Goal: Information Seeking & Learning: Compare options

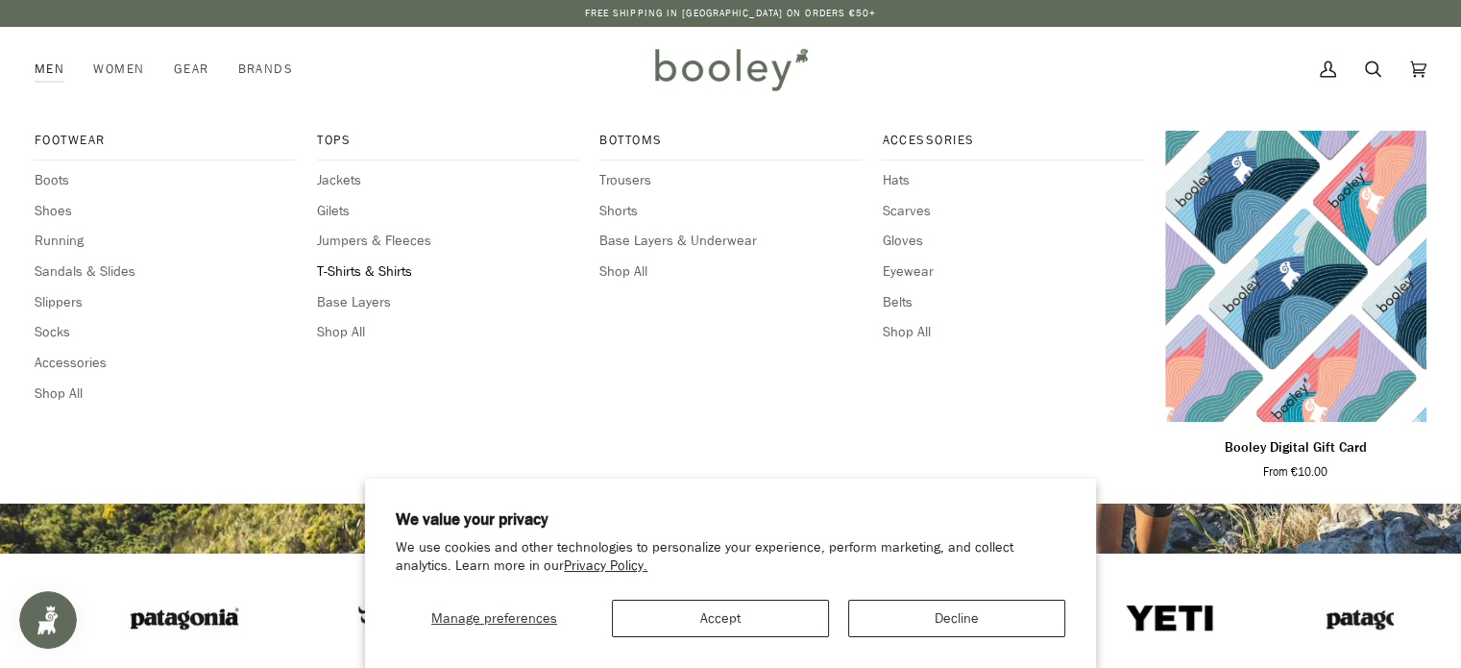
click at [348, 267] on span "T-Shirts & Shirts" at bounding box center [447, 271] width 261 height 21
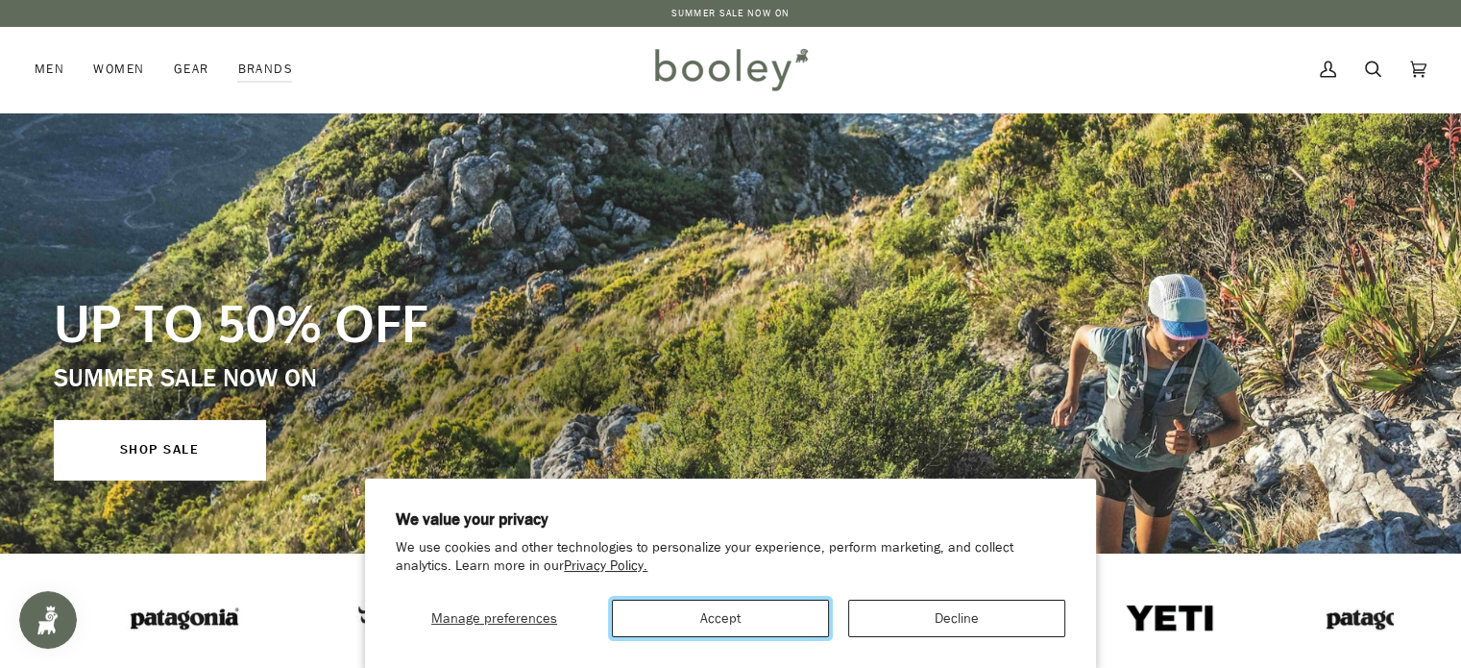
click at [749, 618] on button "Accept" at bounding box center [720, 617] width 217 height 37
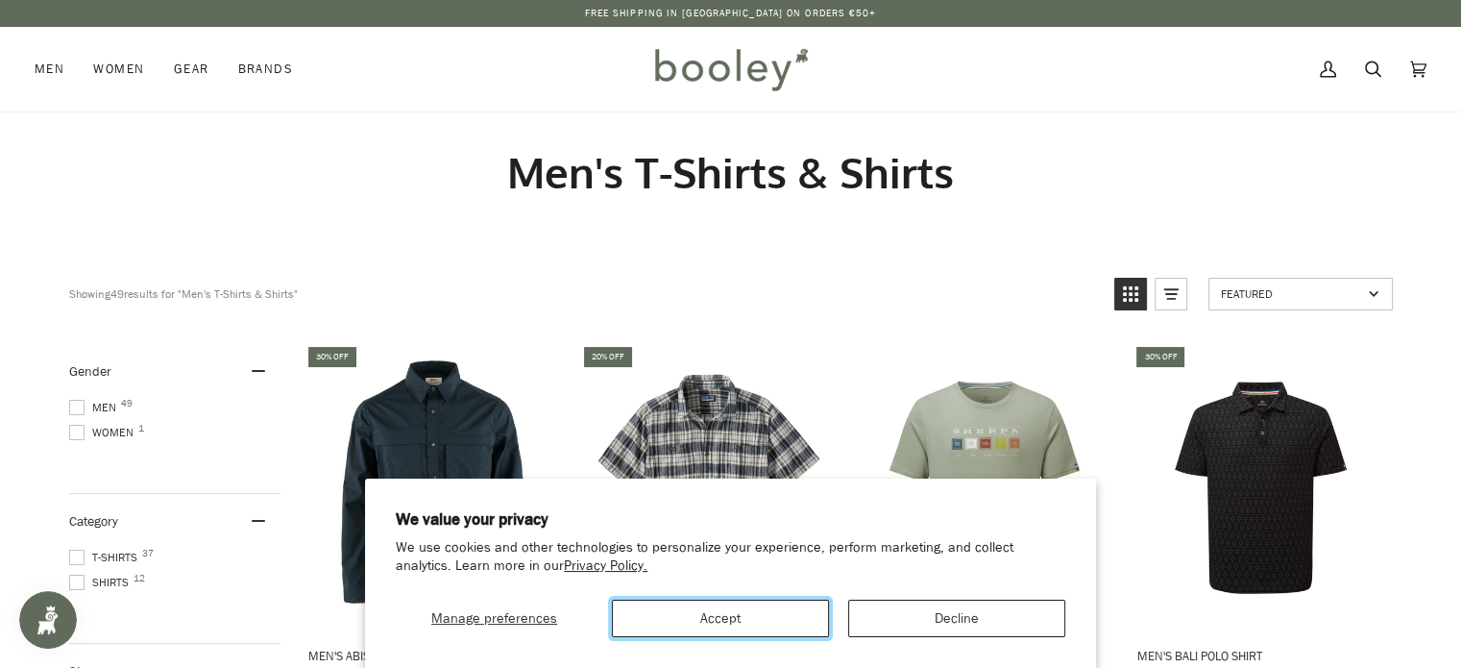
click at [753, 613] on button "Accept" at bounding box center [720, 617] width 217 height 37
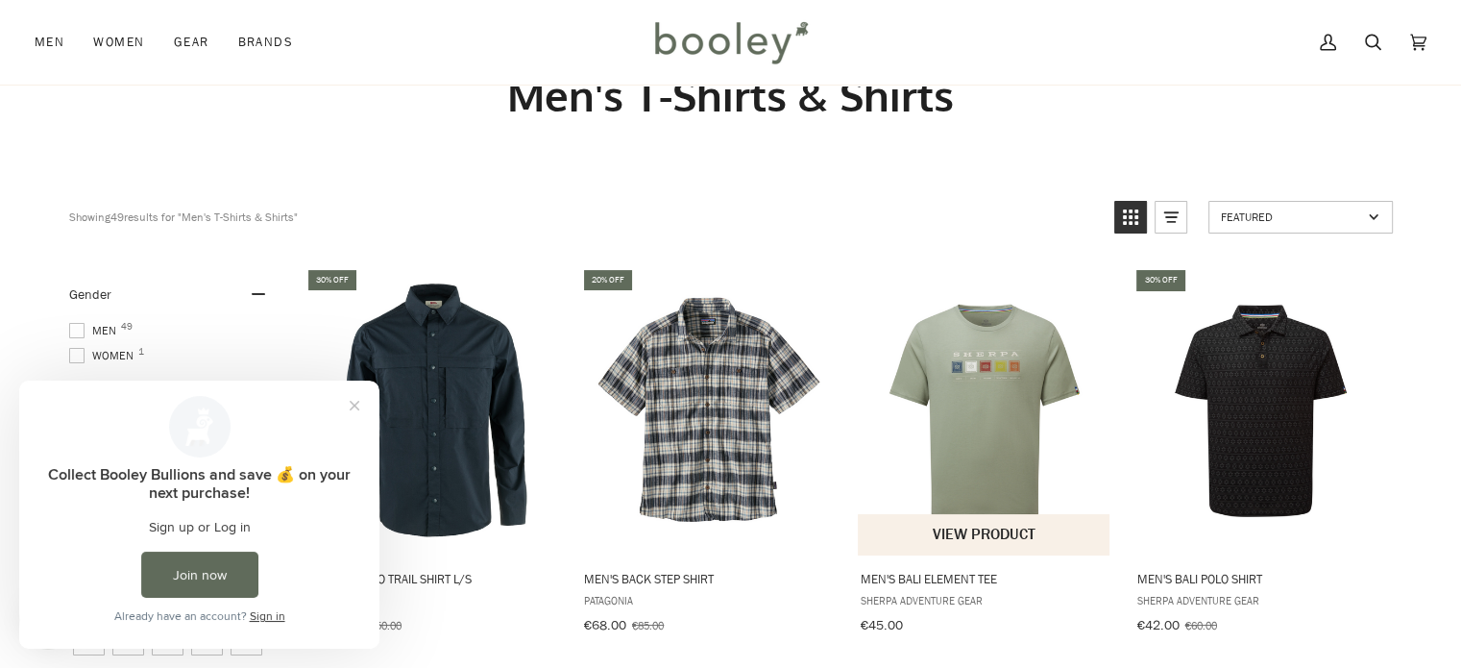
click at [965, 390] on img "Men's Bali Element Tee" at bounding box center [985, 410] width 255 height 255
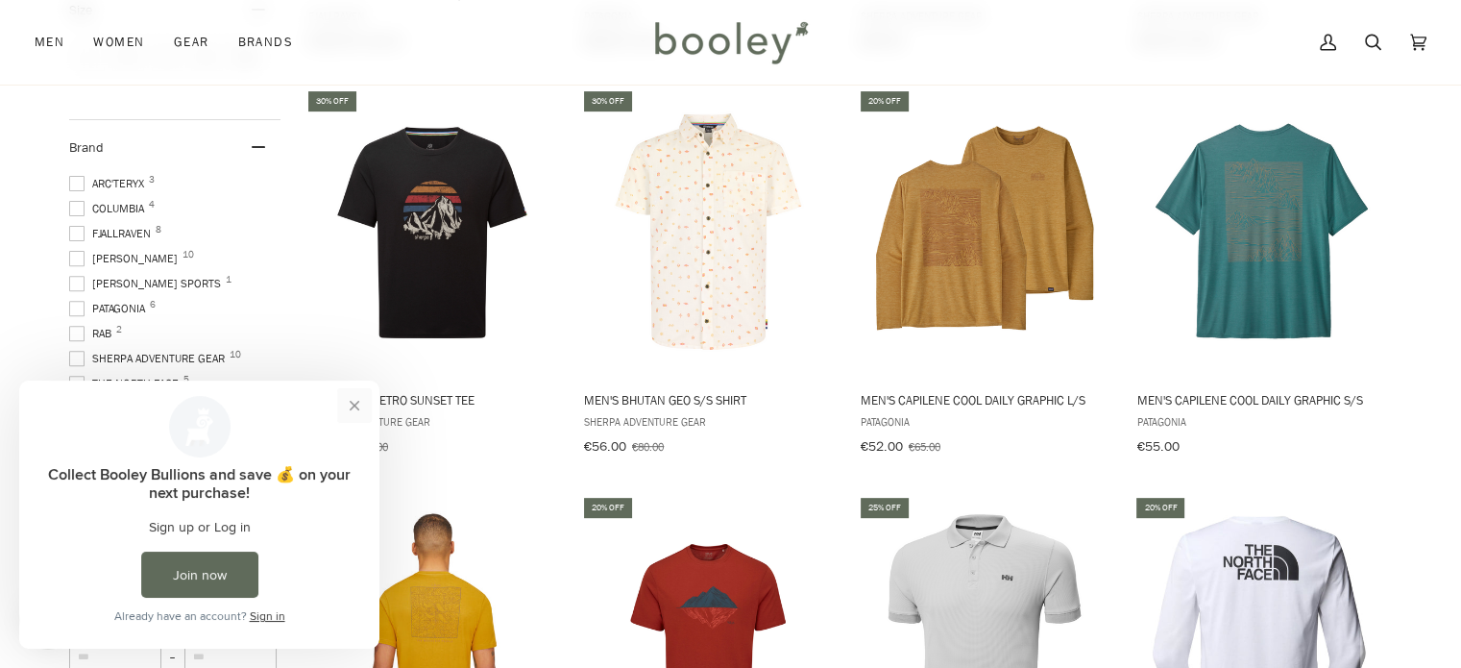
click at [356, 400] on button "Close prompt" at bounding box center [354, 405] width 35 height 35
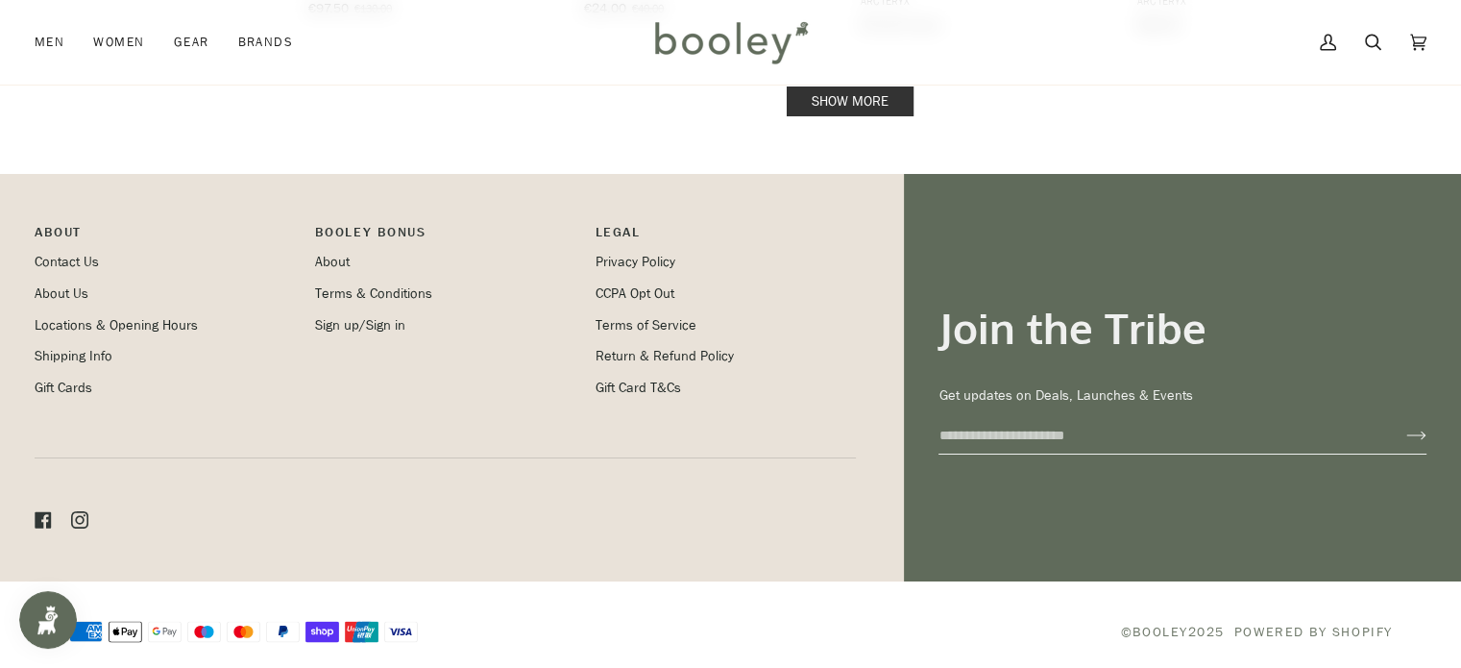
scroll to position [1733, 0]
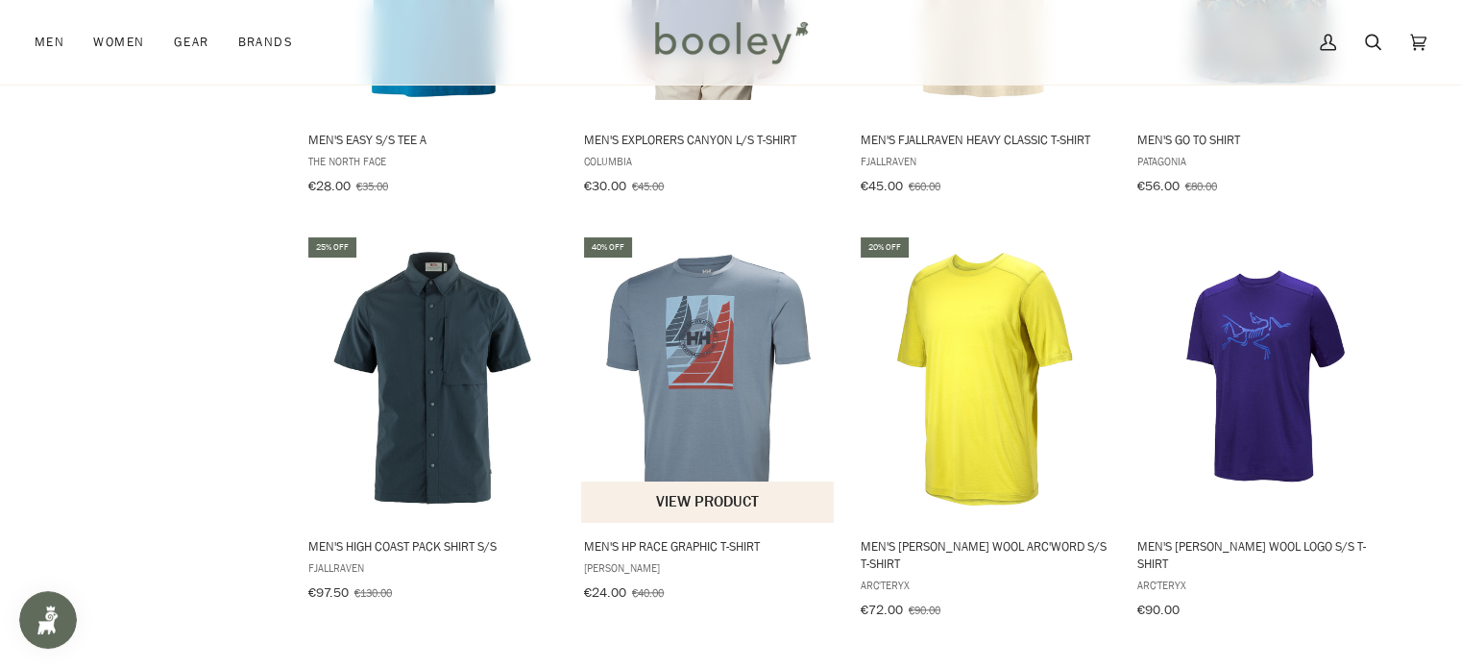
click at [697, 402] on img "Men's HP Race Graphic T-Shirt" at bounding box center [708, 379] width 255 height 255
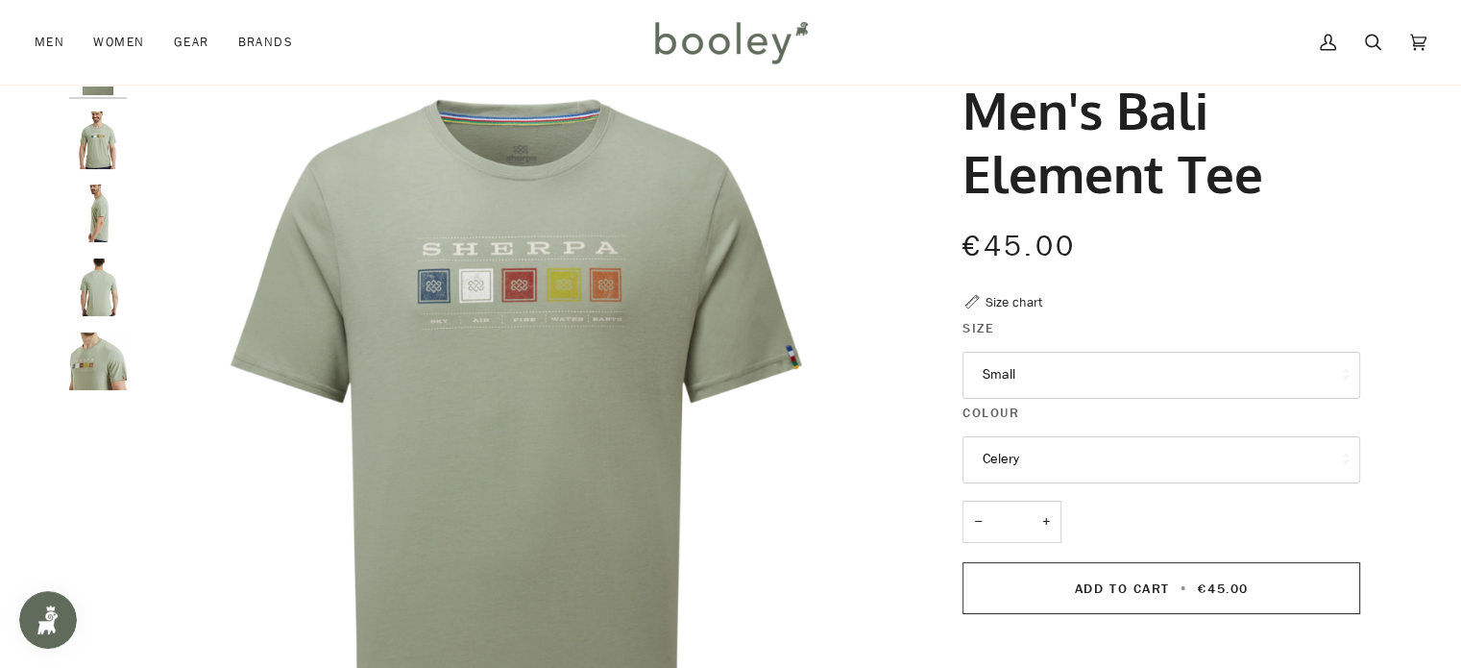
scroll to position [115, 0]
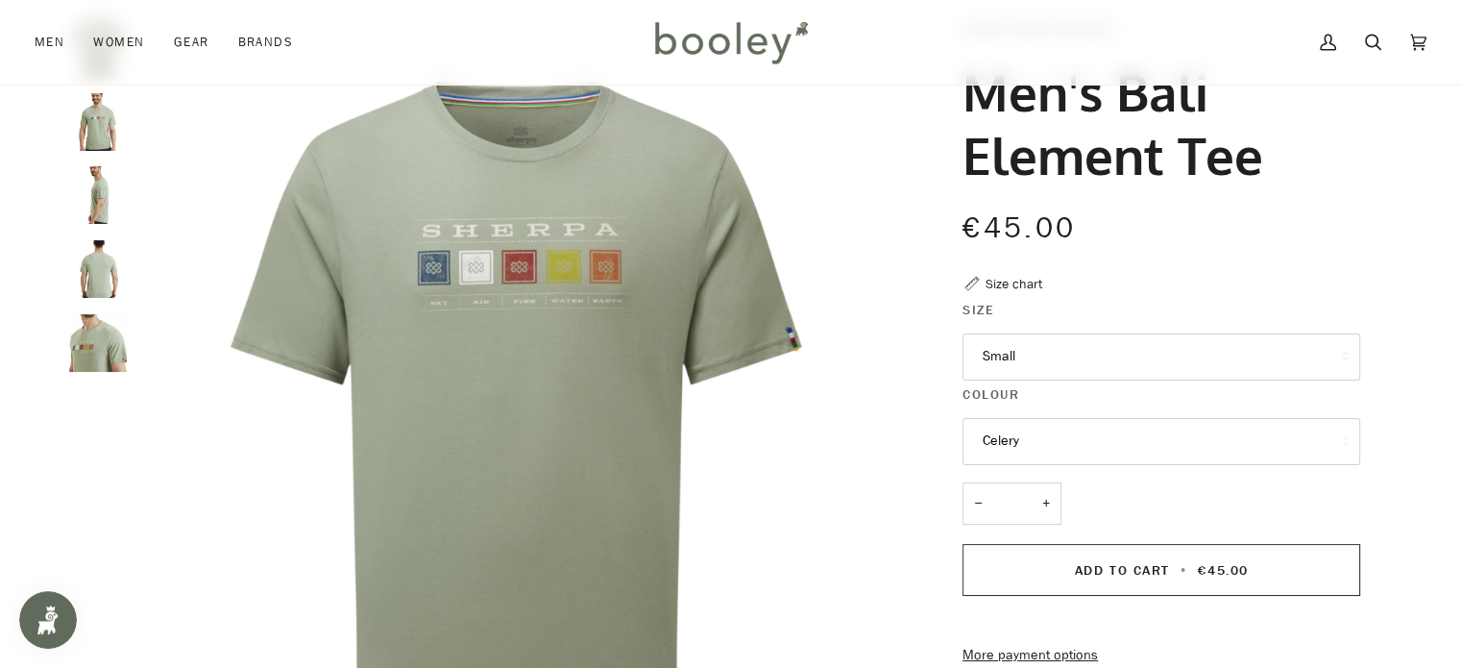
click at [81, 346] on img "Sherpa Adventure Gear Men's Bali Element Tee Celery - Booley Galway" at bounding box center [98, 343] width 58 height 58
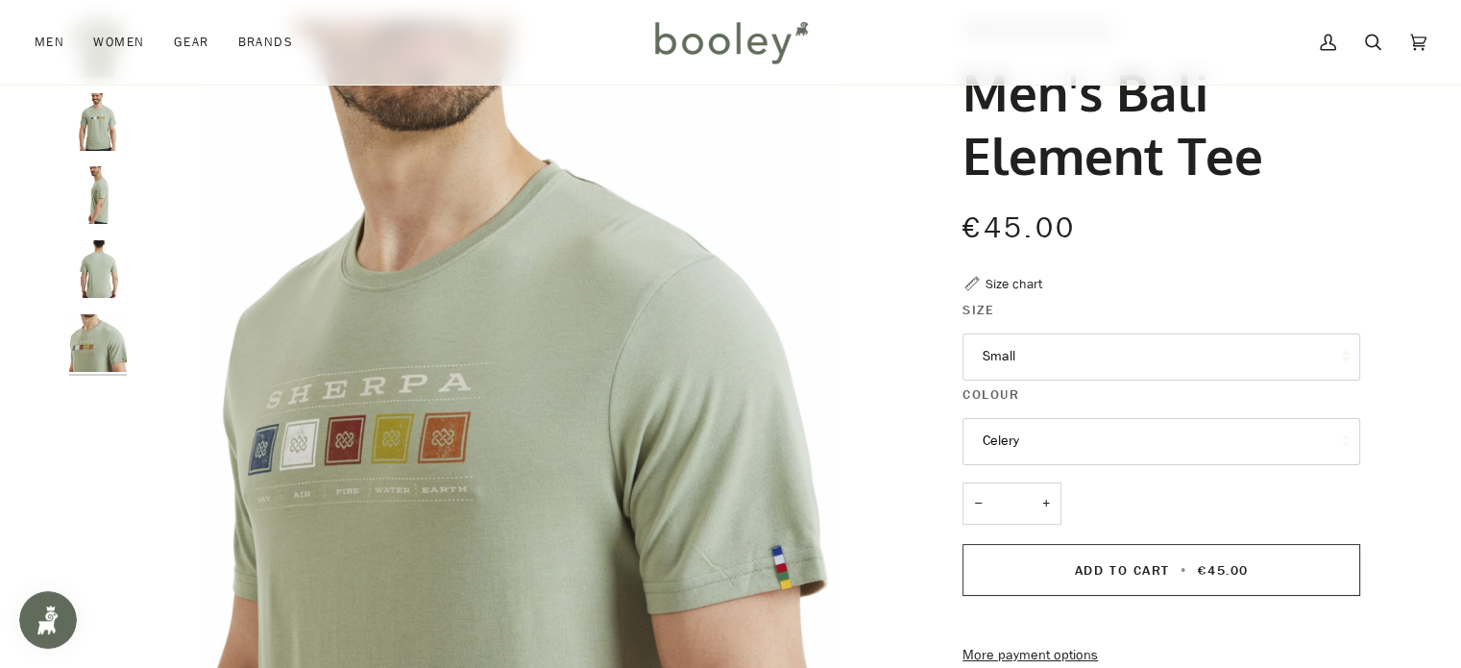
click at [95, 144] on img "Sherpa Adventure Gear Men's Bali Element Tee Celery - Booley Galway" at bounding box center [98, 122] width 58 height 58
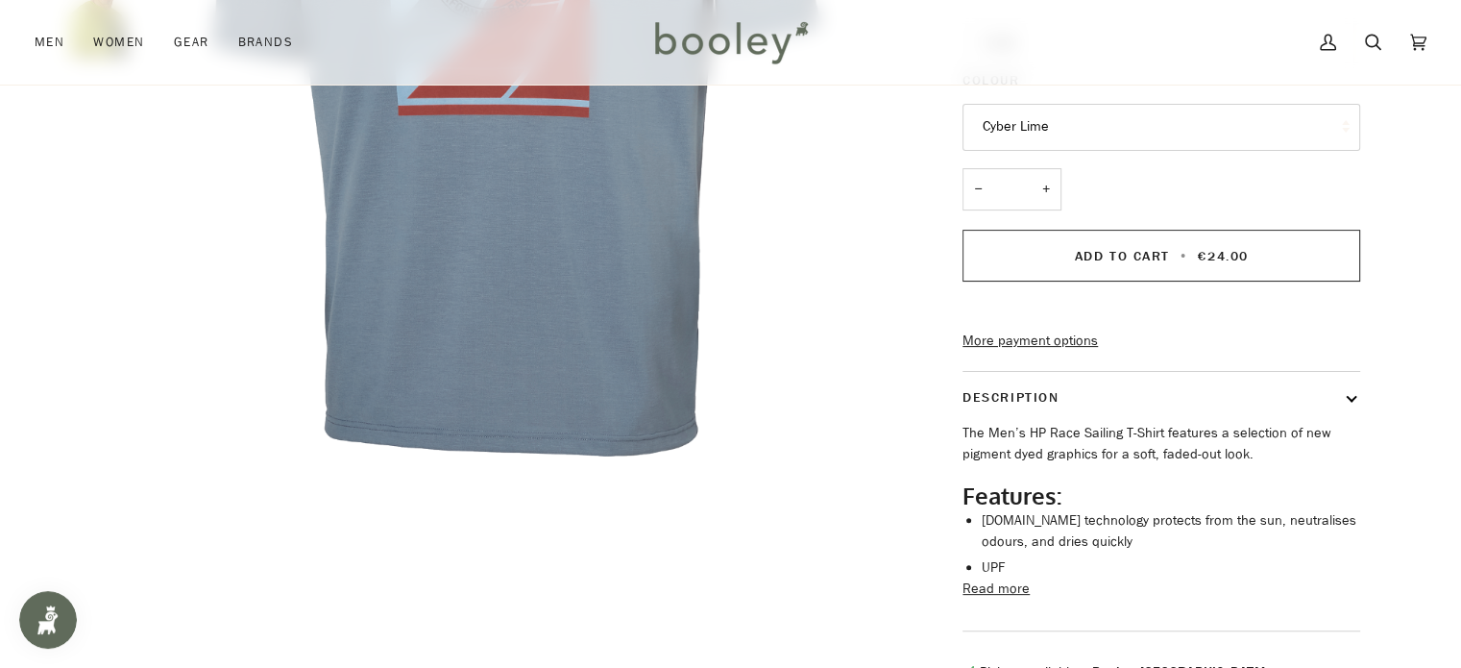
scroll to position [435, 0]
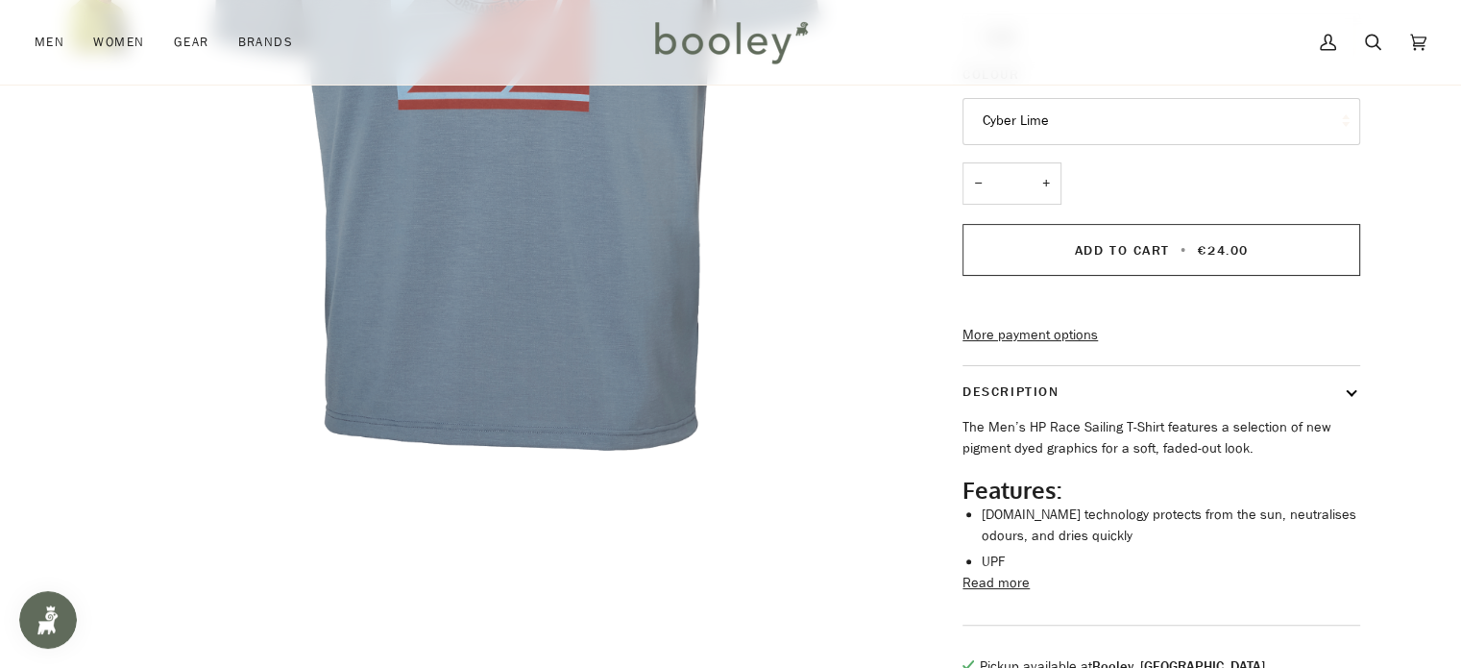
click at [1007, 594] on button "Read more" at bounding box center [995, 582] width 67 height 21
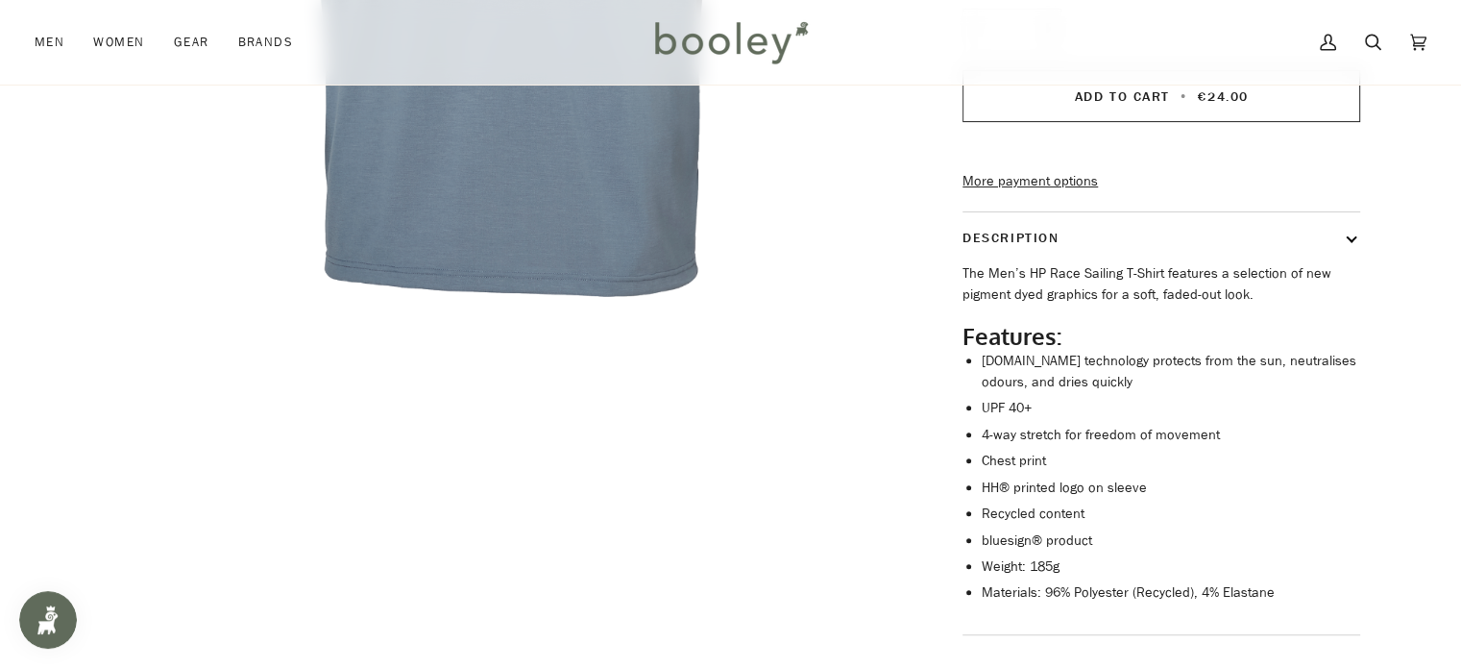
scroll to position [5, 0]
